Goal: Find specific page/section: Find specific page/section

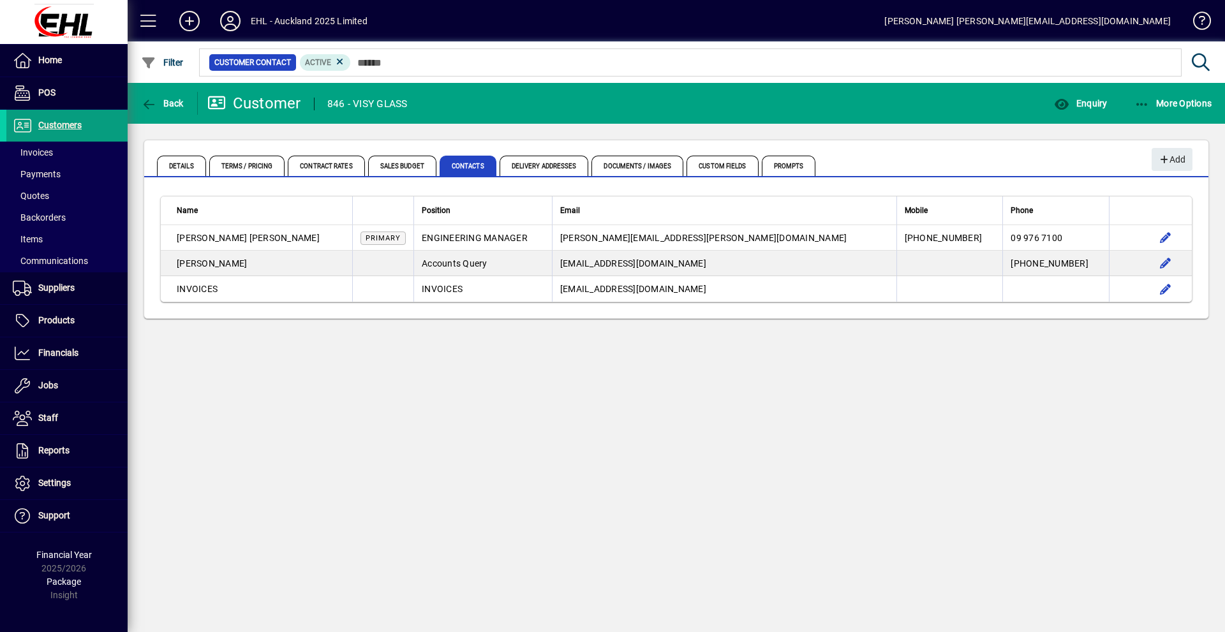
click at [506, 388] on div "Back Customer 846 - VISY GLASS Enquiry More Options Details Terms / Pricing Con…" at bounding box center [676, 357] width 1097 height 549
click at [40, 156] on span "Invoices" at bounding box center [33, 152] width 40 height 10
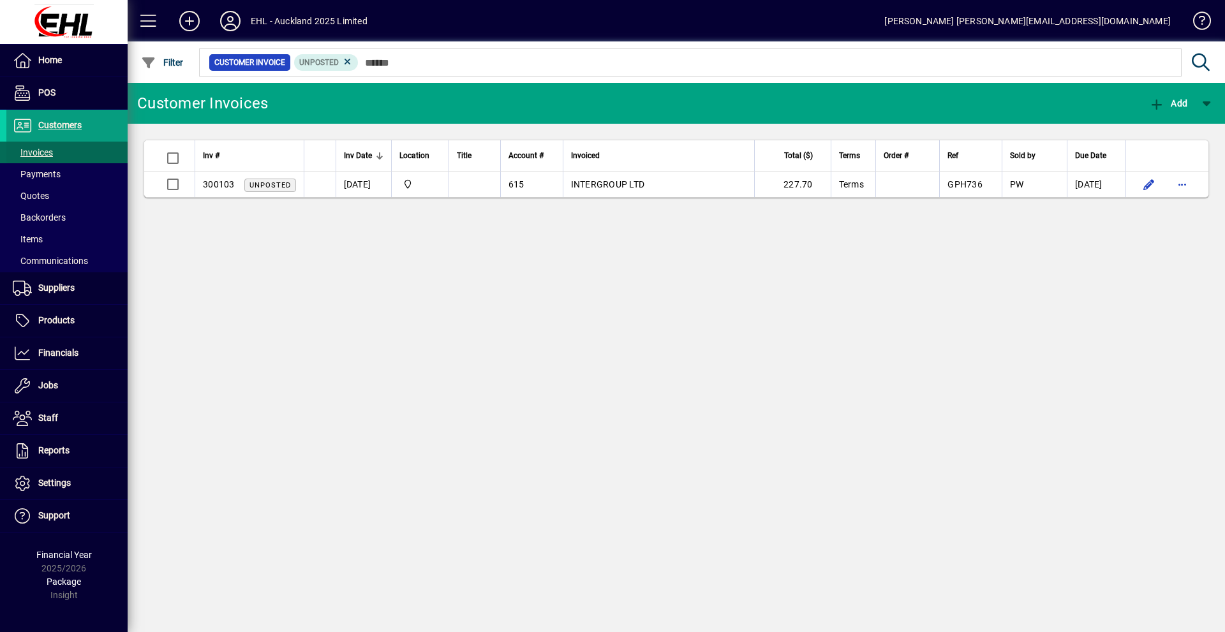
click at [68, 154] on span at bounding box center [66, 152] width 121 height 31
click at [69, 151] on span at bounding box center [66, 152] width 121 height 31
click at [346, 59] on icon at bounding box center [347, 61] width 11 height 11
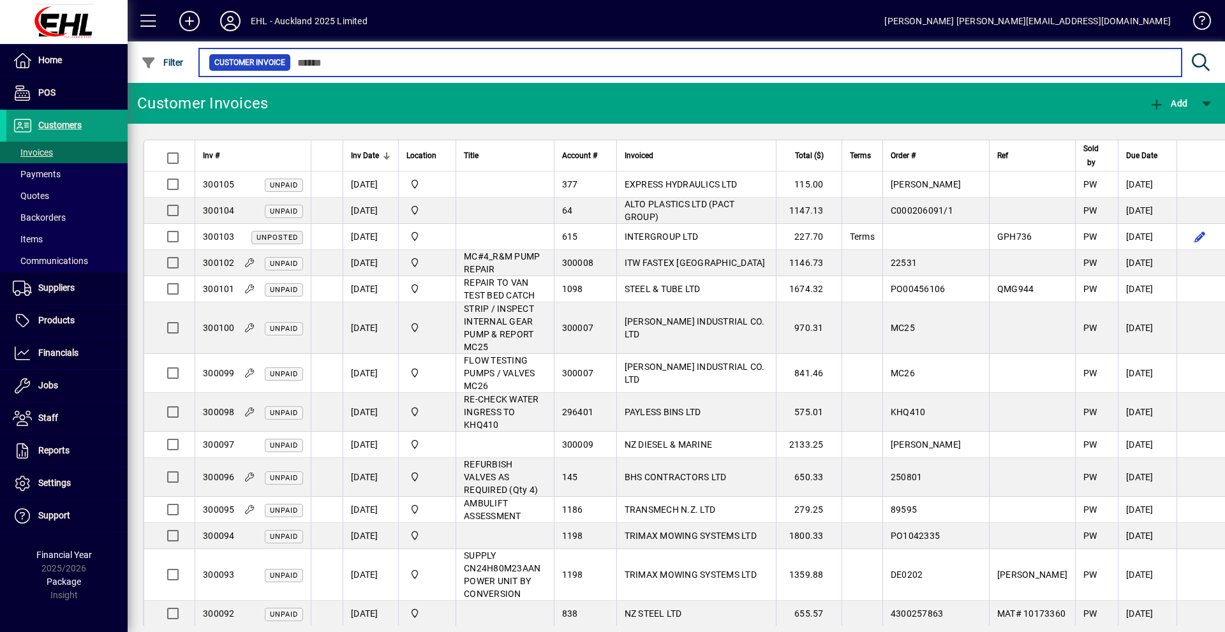
click at [324, 63] on input "text" at bounding box center [731, 63] width 880 height 18
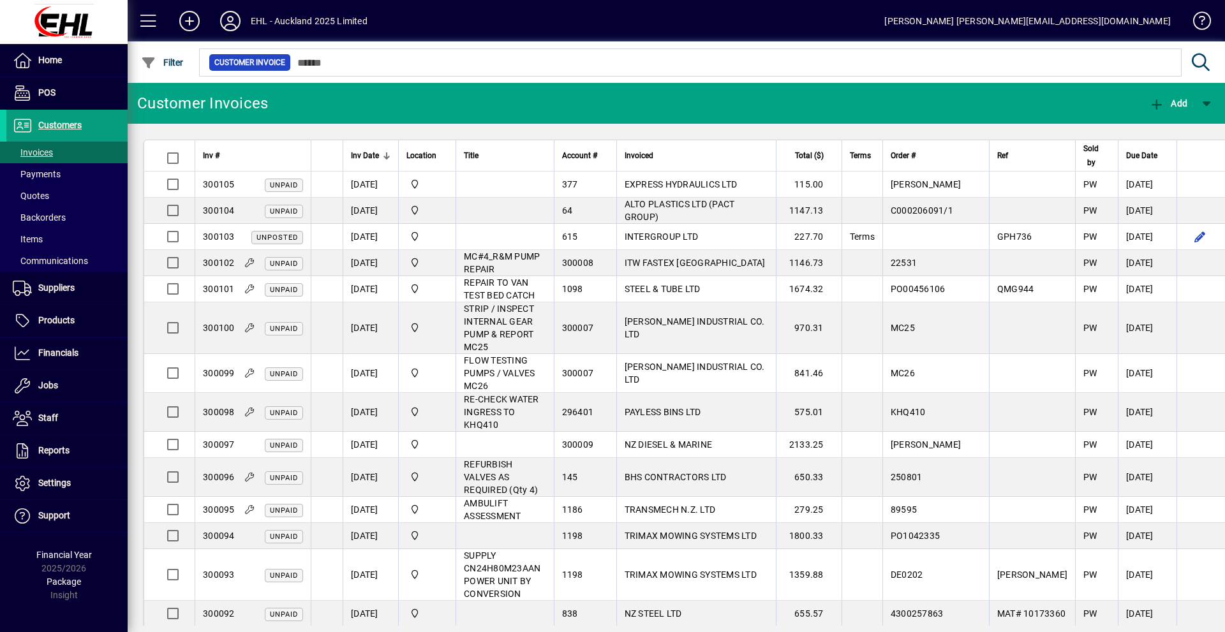
click at [480, 92] on mat-toolbar-row "Customer Invoices Add" at bounding box center [676, 103] width 1097 height 41
